Goal: Task Accomplishment & Management: Use online tool/utility

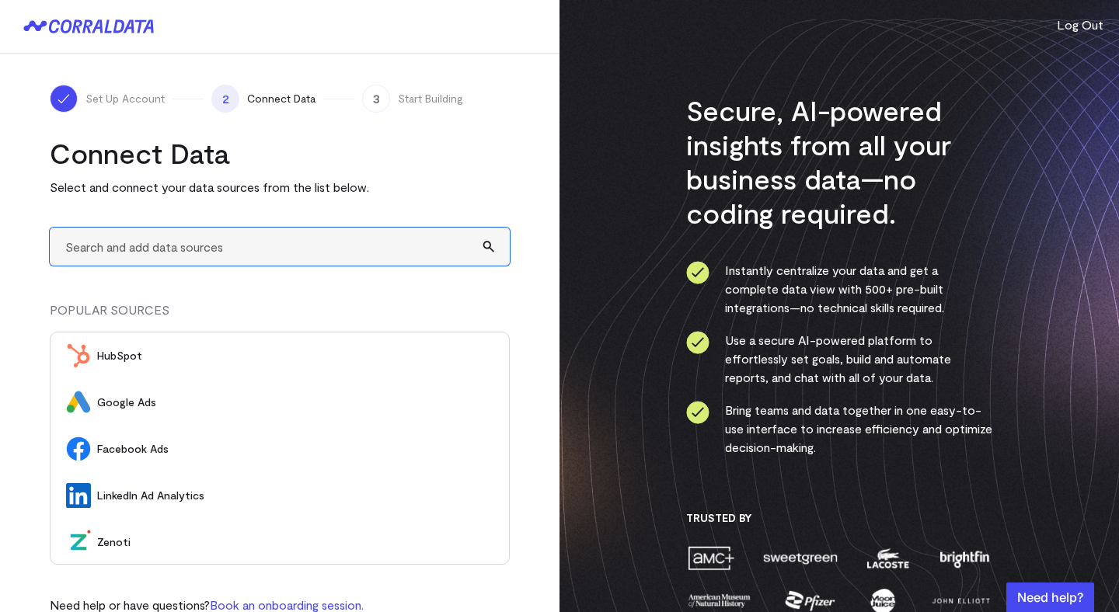
click at [226, 233] on input "text" at bounding box center [280, 247] width 460 height 38
type input "A"
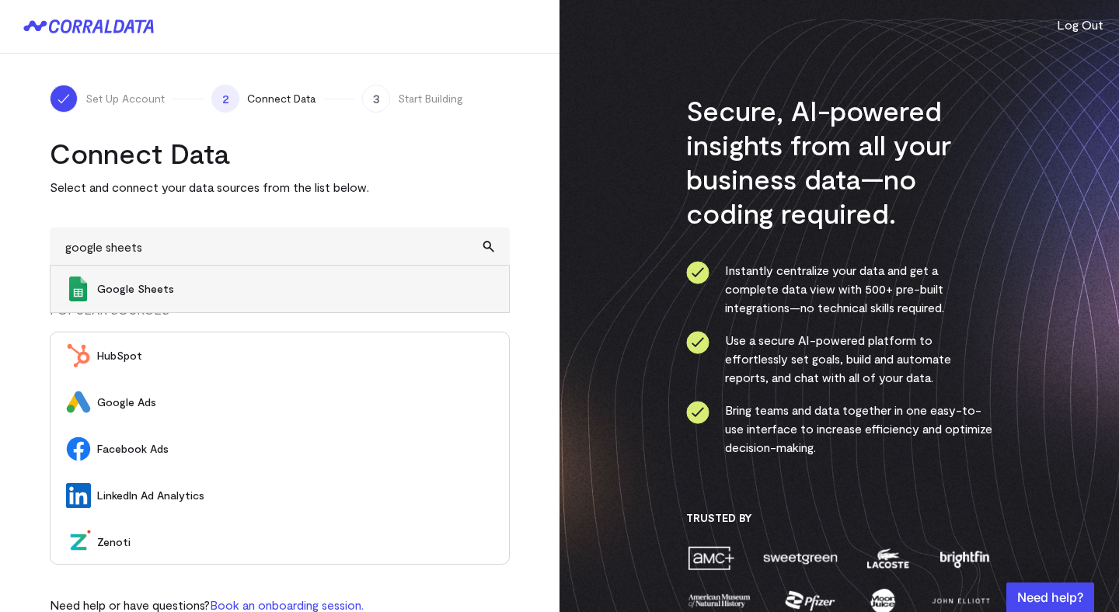
click at [206, 284] on span "Google Sheets" at bounding box center [295, 289] width 396 height 16
type input "Google Sheets"
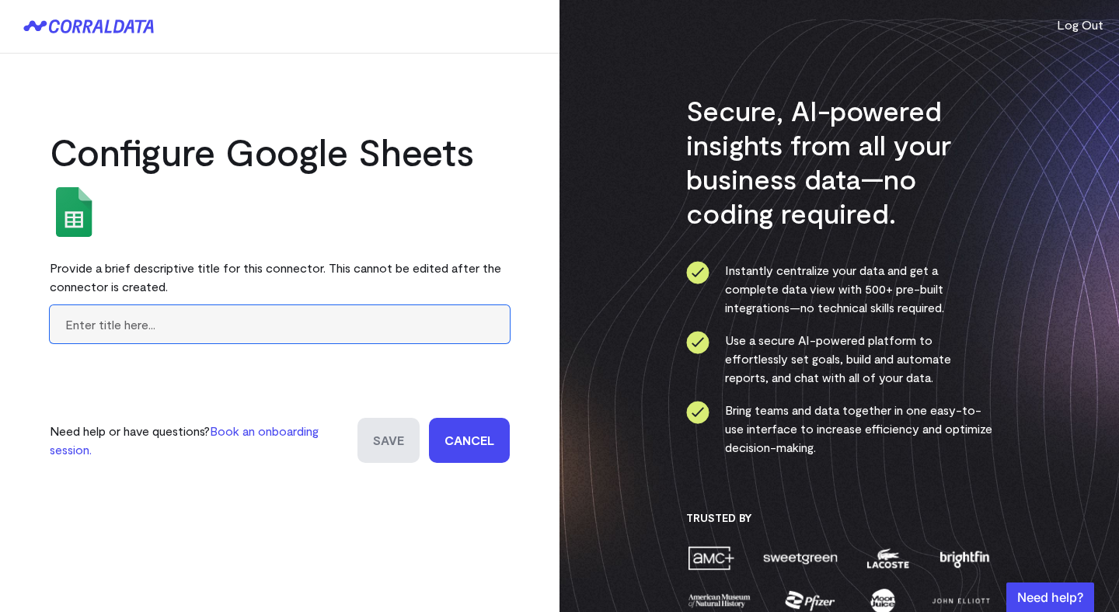
click at [376, 332] on input "text" at bounding box center [280, 324] width 460 height 38
type input "Test Sheet"
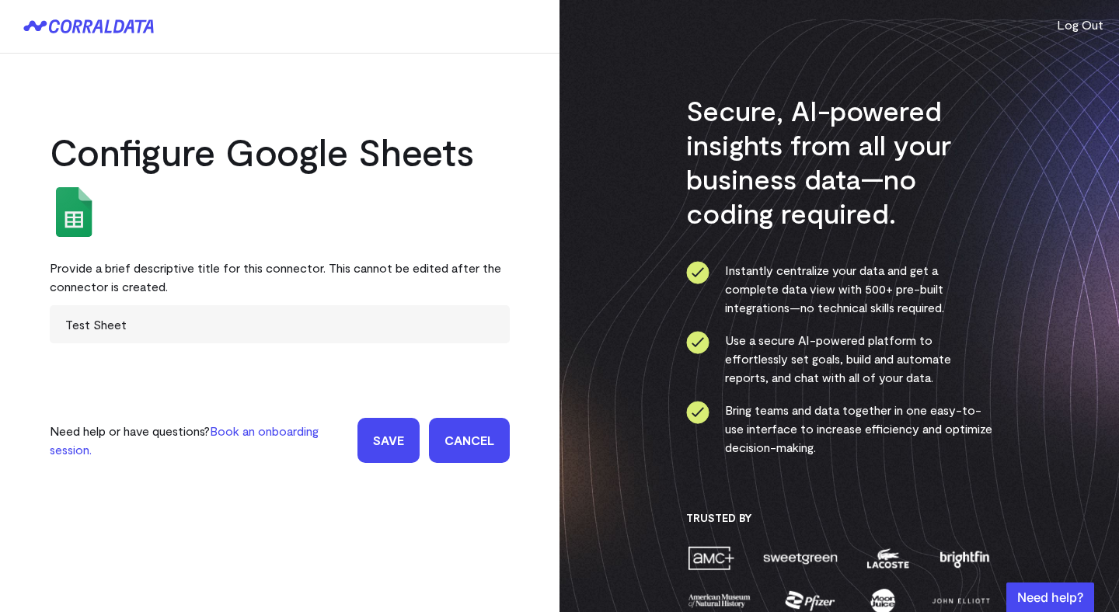
click at [382, 446] on input "Save" at bounding box center [389, 440] width 62 height 45
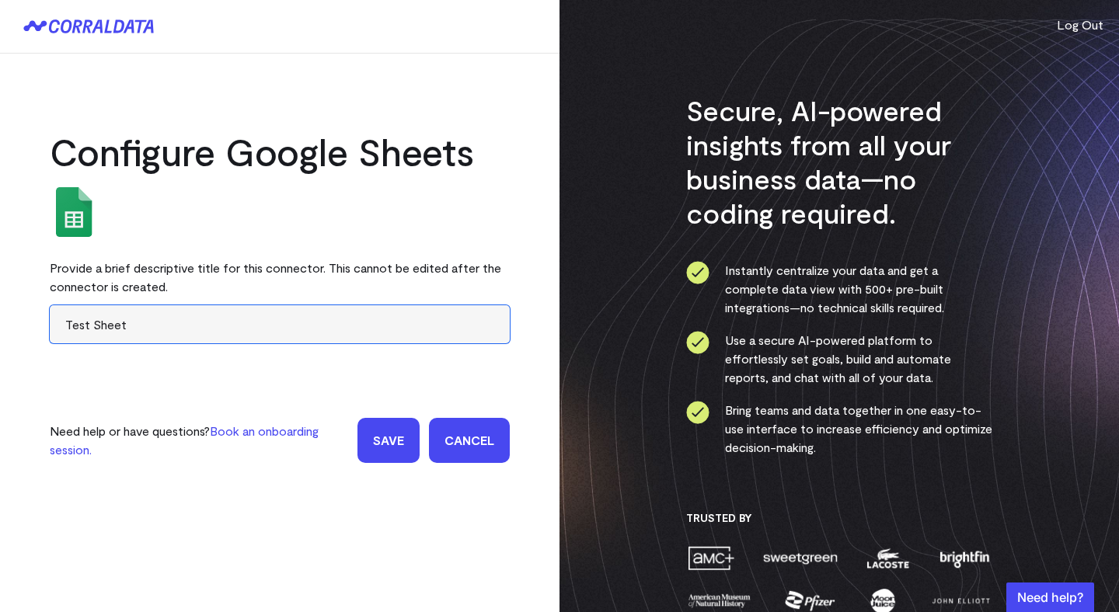
click at [365, 328] on input "Test Sheet" at bounding box center [280, 324] width 460 height 38
click at [371, 328] on input "Test Sheet" at bounding box center [280, 324] width 460 height 38
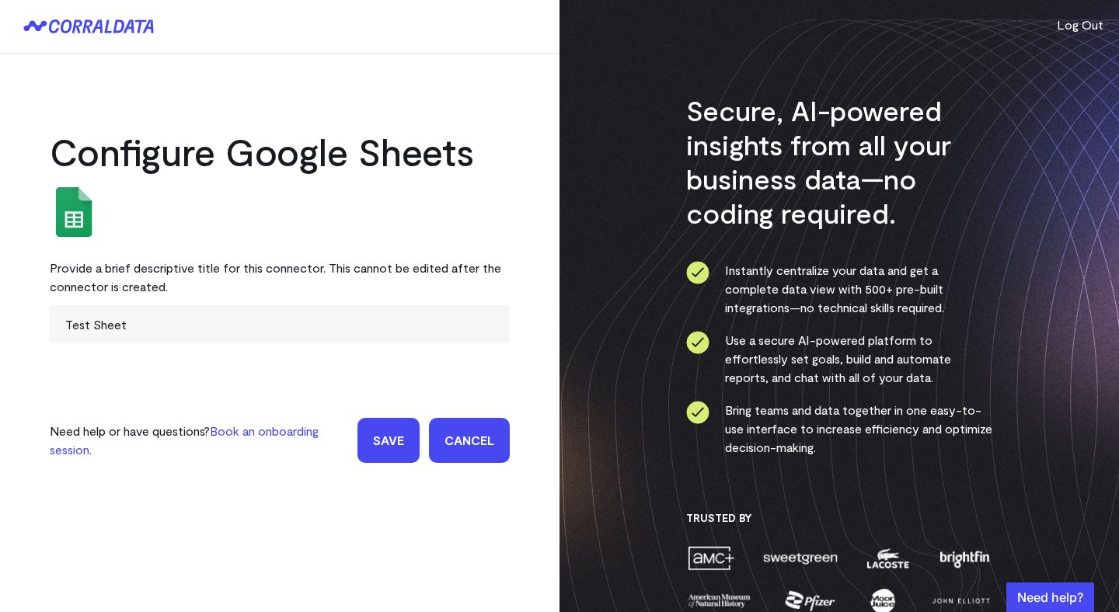
click at [418, 371] on form "Test Sheet Need help or have questions? Book an onboarding session. Save Cancel" at bounding box center [280, 384] width 460 height 158
click at [385, 429] on input "Save" at bounding box center [389, 440] width 62 height 45
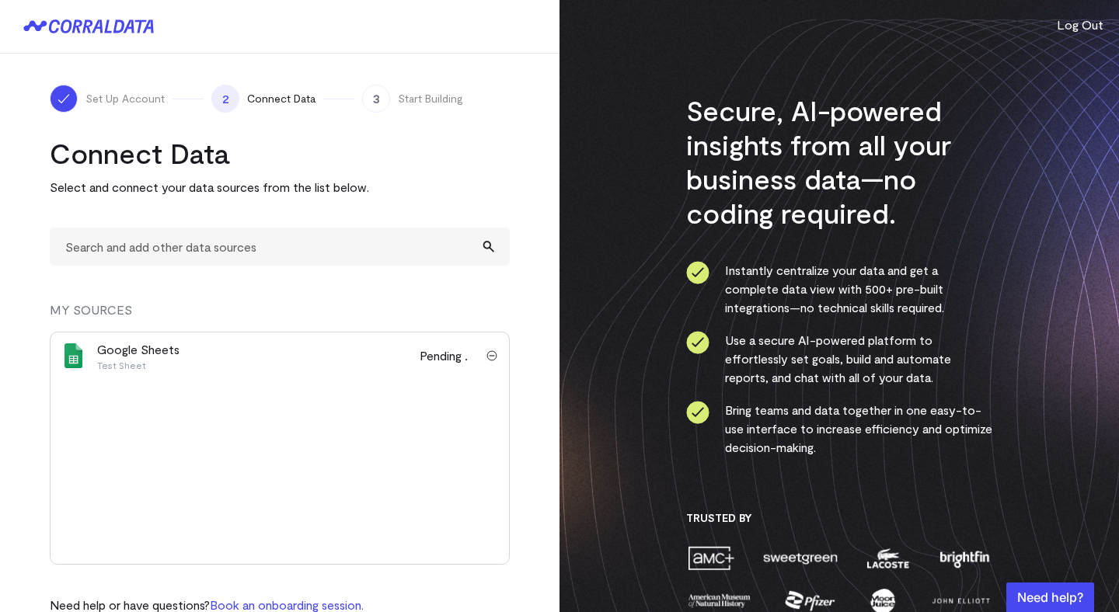
scroll to position [55, 0]
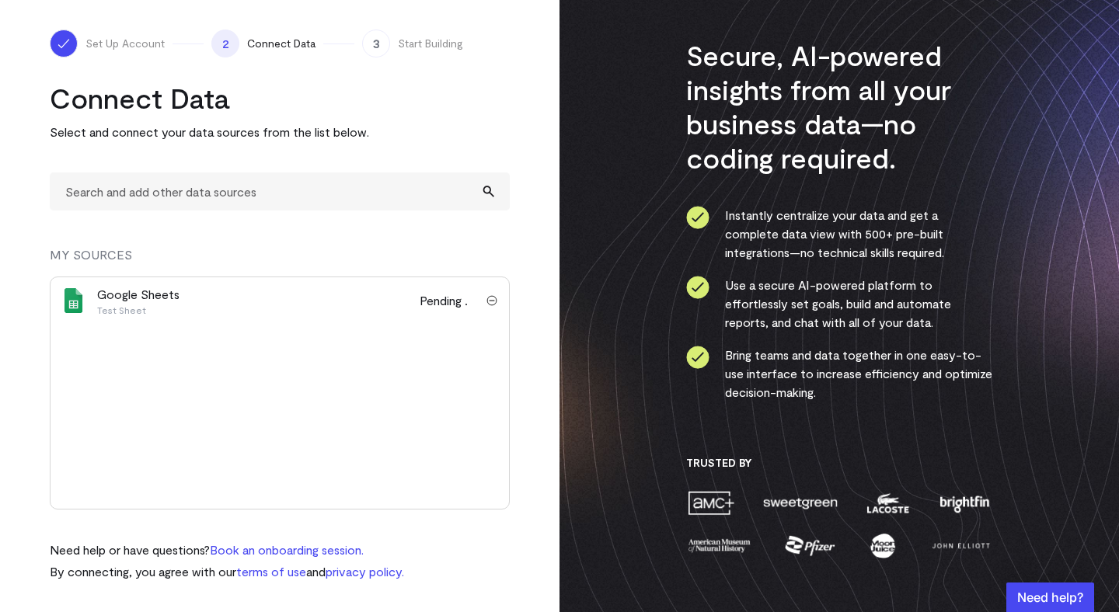
click at [492, 300] on img "submit" at bounding box center [492, 300] width 11 height 11
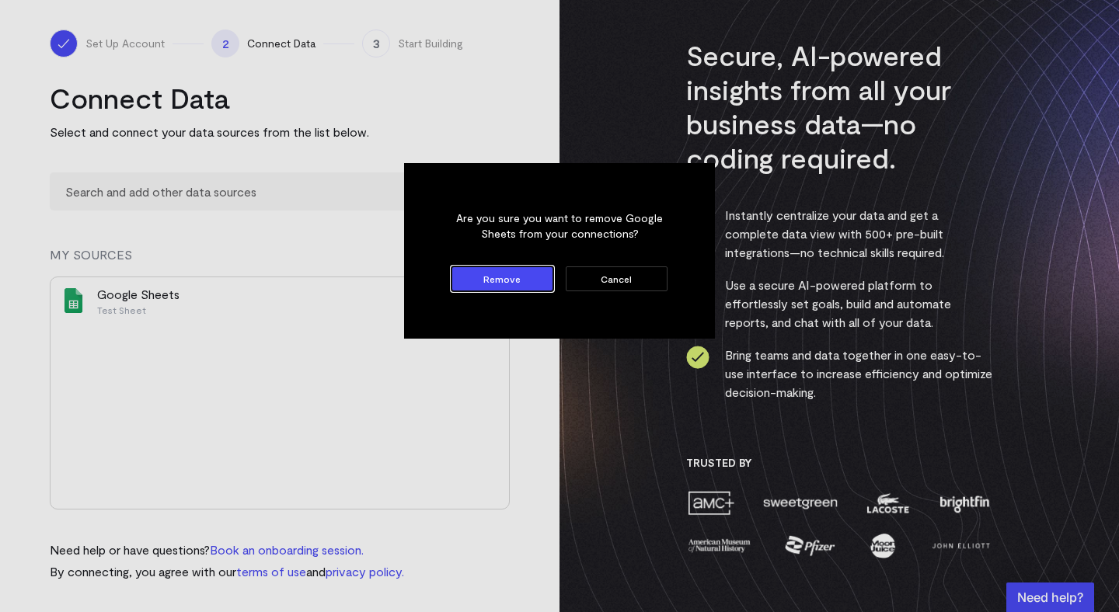
click at [605, 281] on button "Cancel" at bounding box center [617, 279] width 102 height 25
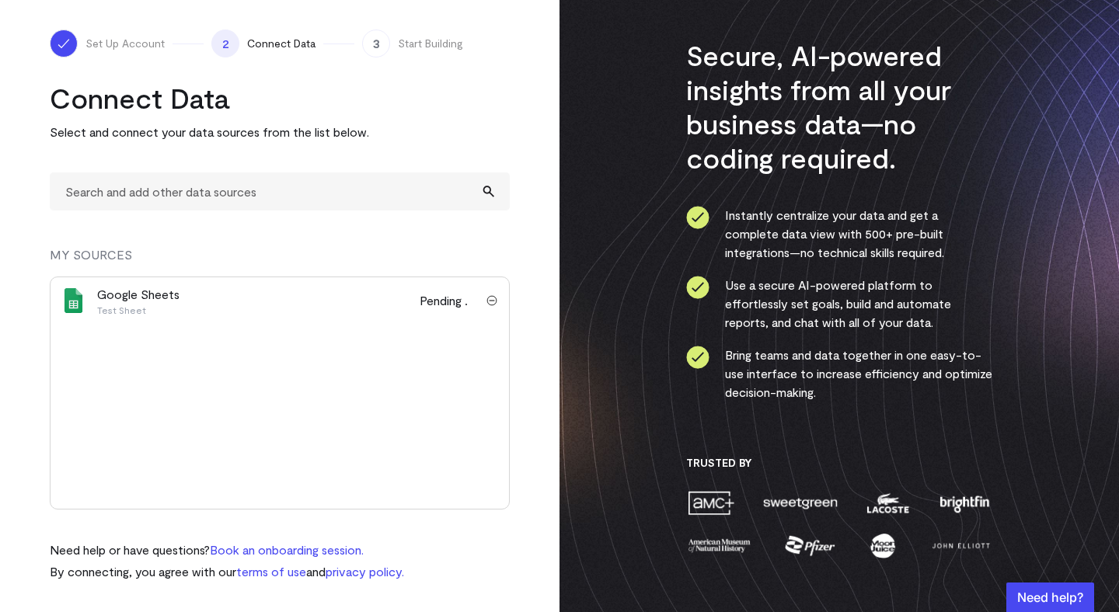
click at [387, 333] on div "Google Sheets Test Sheet Pending" at bounding box center [280, 393] width 460 height 233
click at [462, 302] on span "Pending" at bounding box center [447, 300] width 55 height 19
click at [489, 299] on img "submit" at bounding box center [492, 300] width 11 height 11
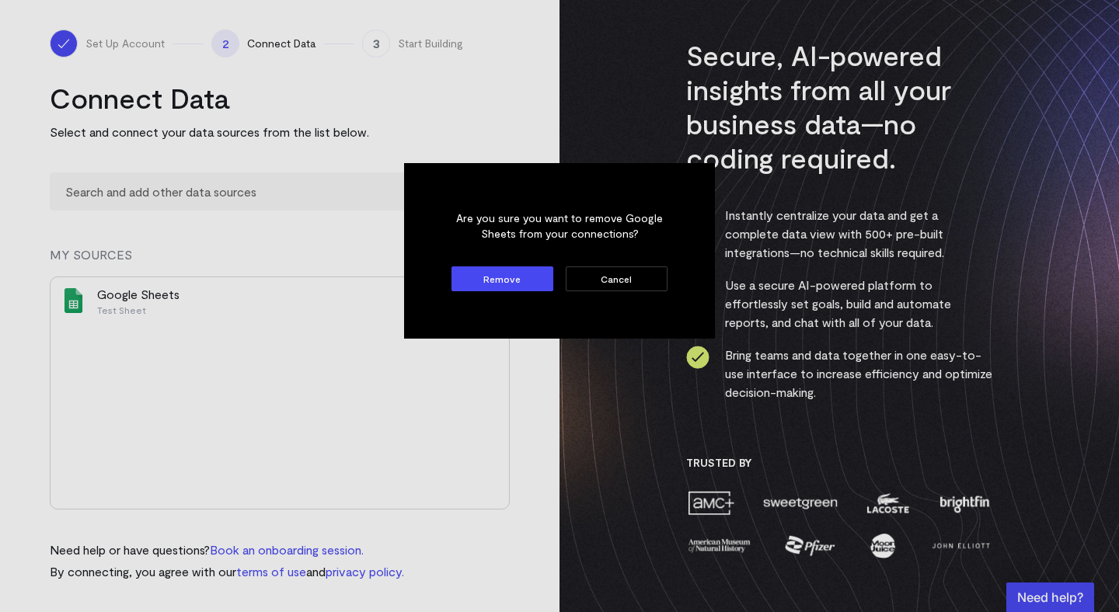
click at [539, 271] on button "Remove" at bounding box center [503, 279] width 102 height 25
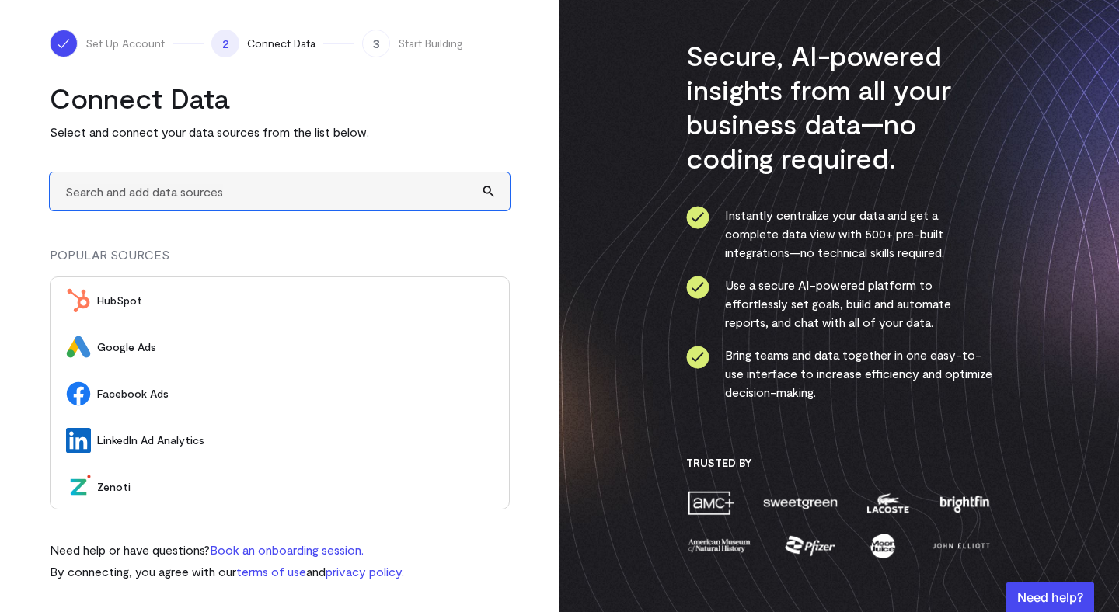
click at [263, 192] on input "text" at bounding box center [280, 192] width 460 height 38
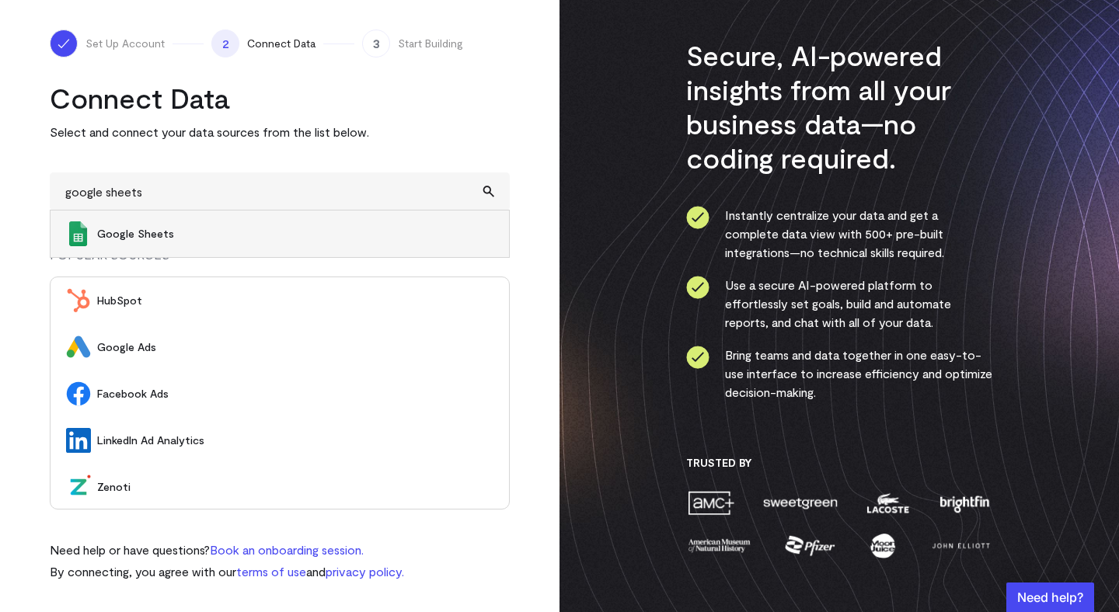
click at [249, 233] on span "Google Sheets" at bounding box center [295, 234] width 396 height 16
type input "Google Sheets"
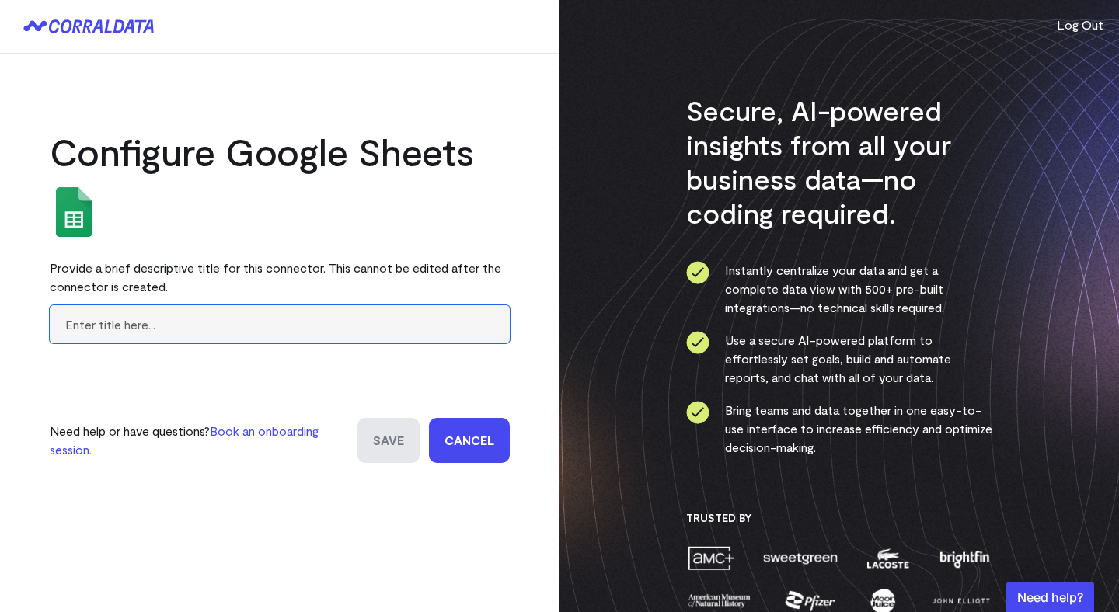
click at [263, 326] on input "text" at bounding box center [280, 324] width 460 height 38
type input "Data sheet"
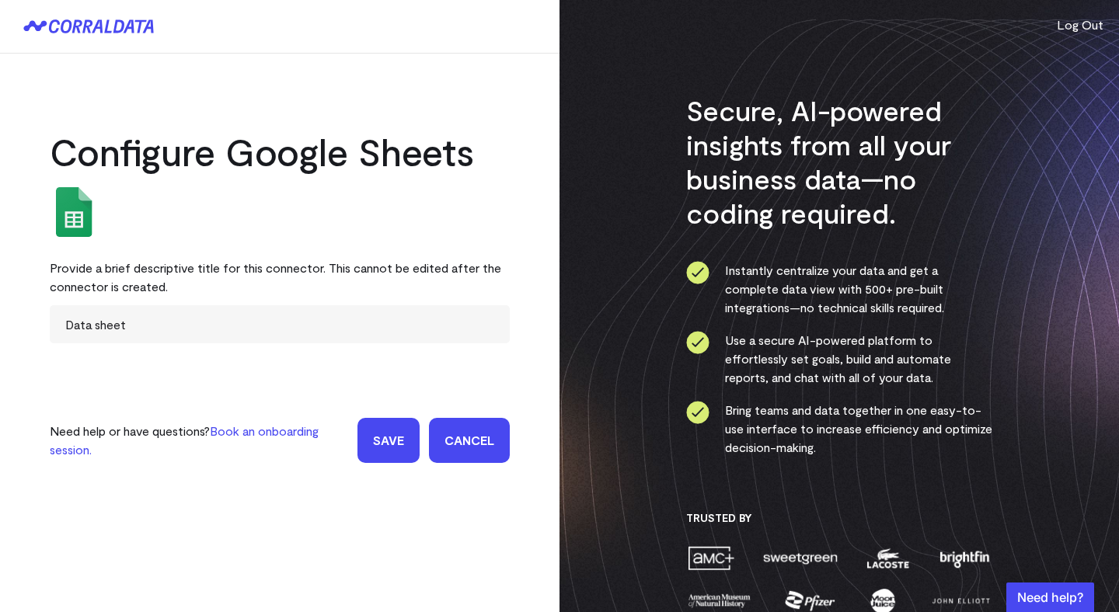
click at [396, 434] on input "Save" at bounding box center [389, 440] width 62 height 45
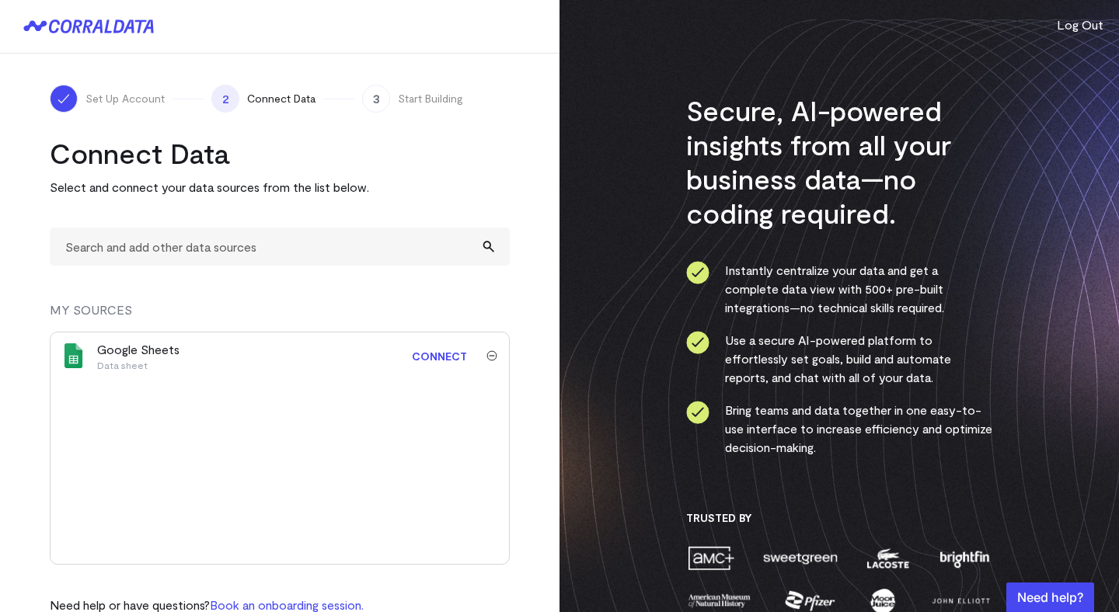
scroll to position [55, 0]
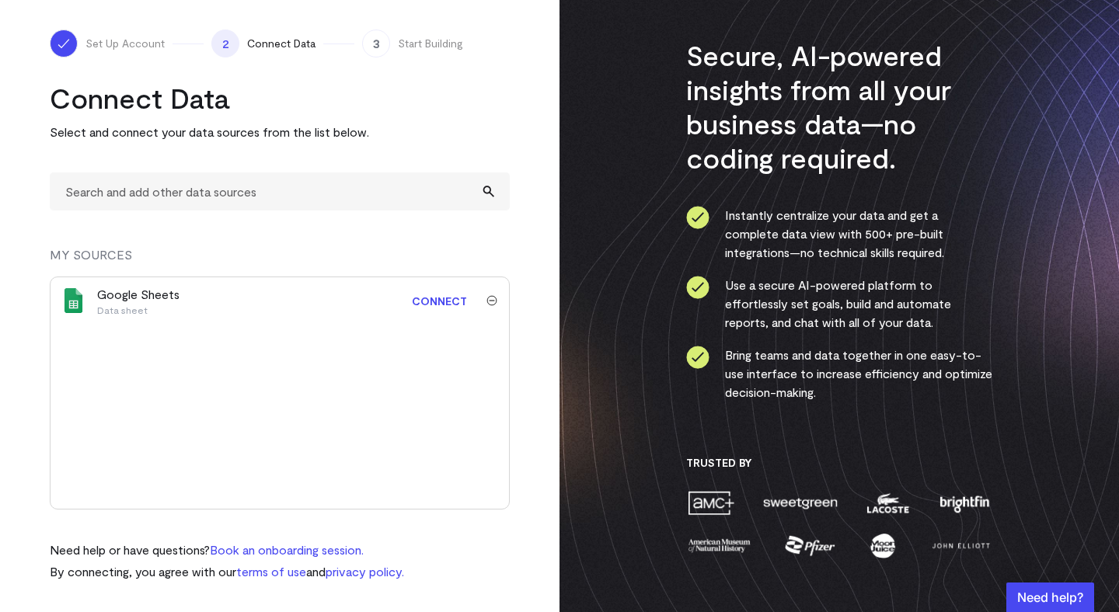
click at [202, 298] on div "Google Sheets Data sheet" at bounding box center [238, 300] width 283 height 31
click at [131, 310] on p "Data sheet" at bounding box center [138, 310] width 82 height 12
click at [450, 298] on link "Connect" at bounding box center [439, 301] width 71 height 29
click at [452, 299] on link "Connect" at bounding box center [439, 301] width 71 height 29
